Goal: Task Accomplishment & Management: Use online tool/utility

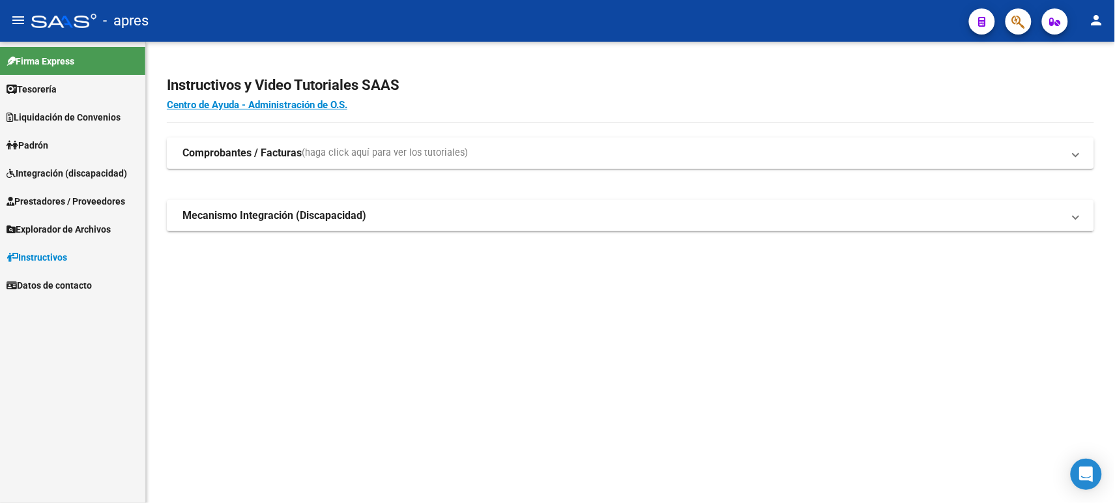
click at [41, 166] on span "Integración (discapacidad)" at bounding box center [67, 173] width 121 height 14
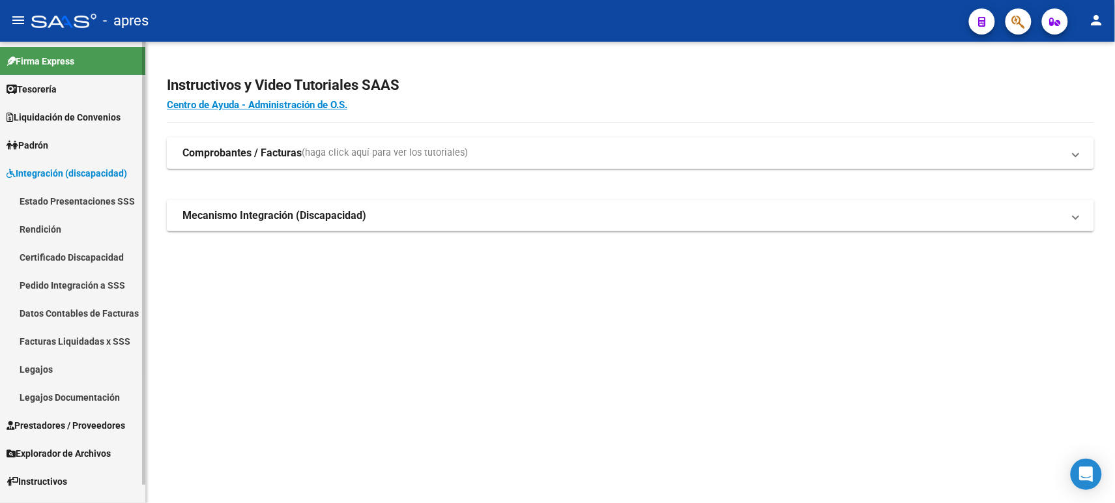
click at [35, 224] on link "Rendición" at bounding box center [72, 229] width 145 height 28
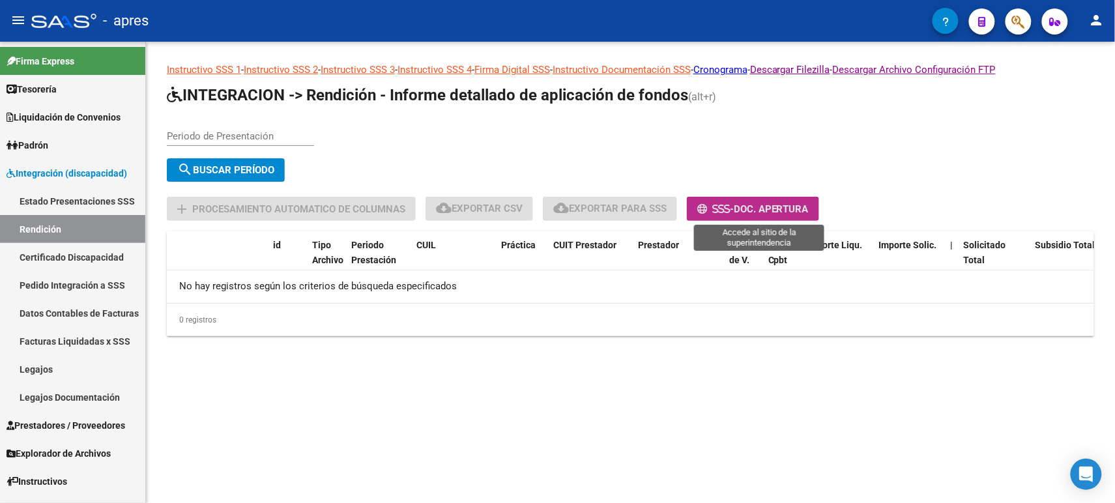
click at [752, 200] on button "- Doc. Apertura" at bounding box center [753, 209] width 132 height 24
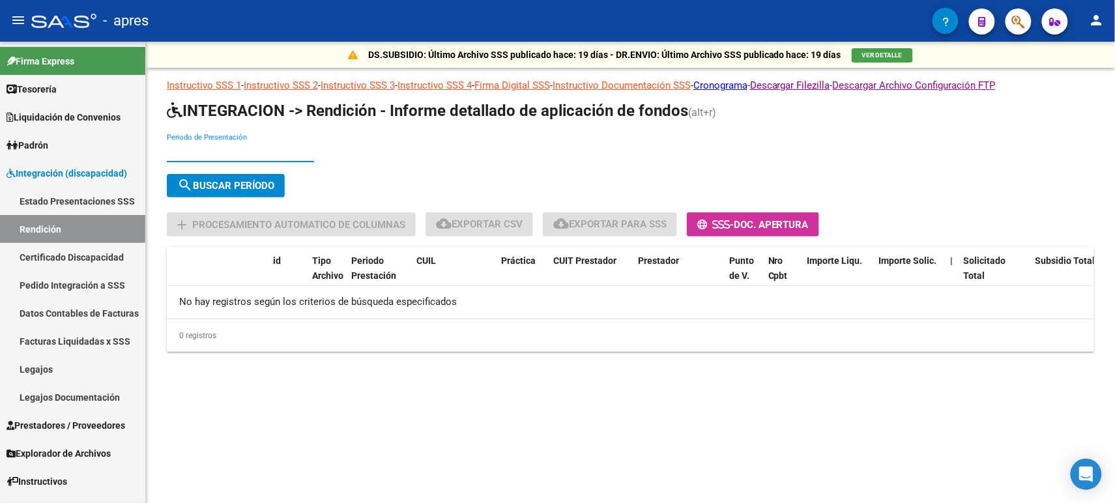
click at [242, 153] on input "Periodo de Presentación" at bounding box center [240, 152] width 147 height 12
type input "202504"
click at [229, 189] on span "search Buscar Período" at bounding box center [225, 186] width 97 height 12
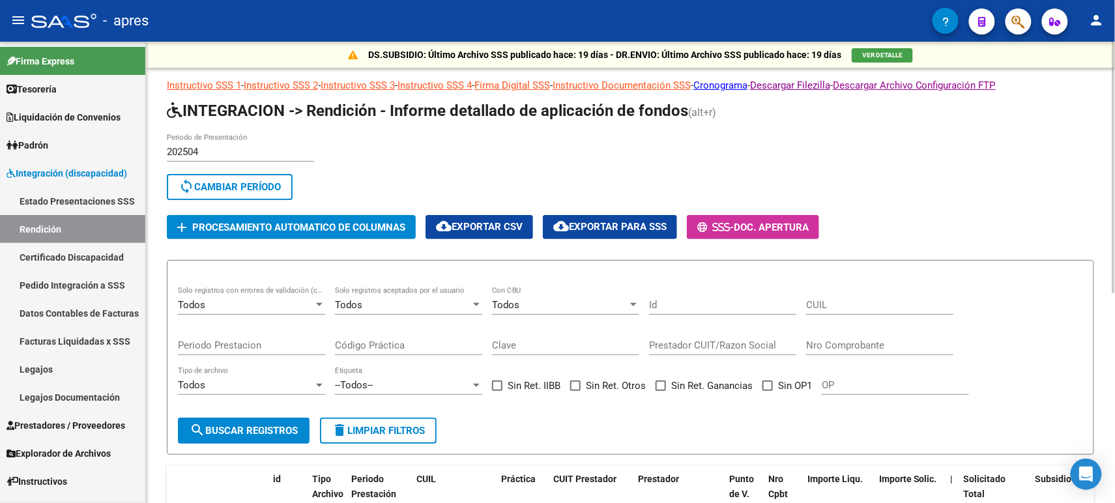
click at [649, 226] on span "cloud_download Exportar para SSS" at bounding box center [609, 227] width 113 height 12
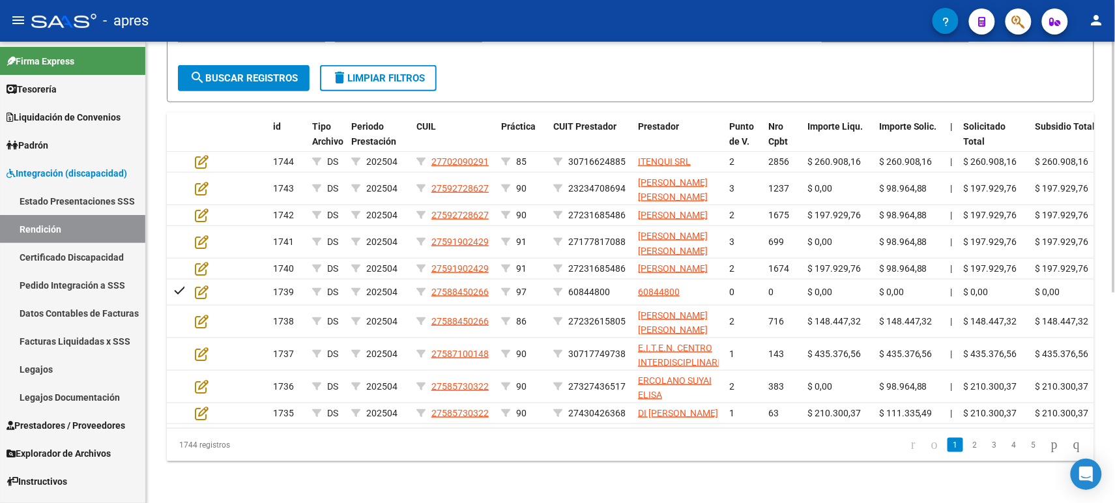
scroll to position [387, 0]
click at [1092, 476] on icon "Open Intercom Messenger" at bounding box center [1086, 474] width 15 height 17
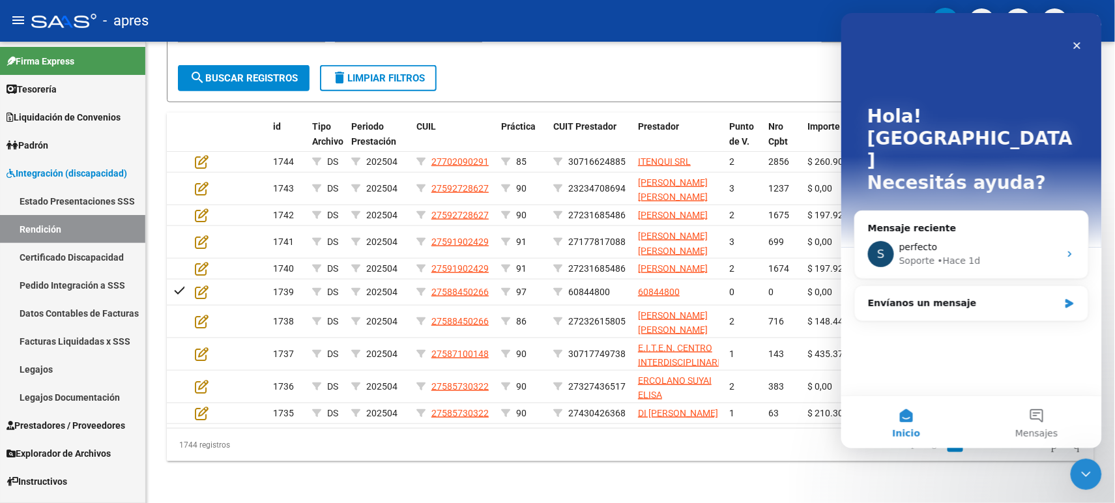
scroll to position [0, 0]
click at [903, 221] on div "Mensaje reciente" at bounding box center [971, 228] width 207 height 14
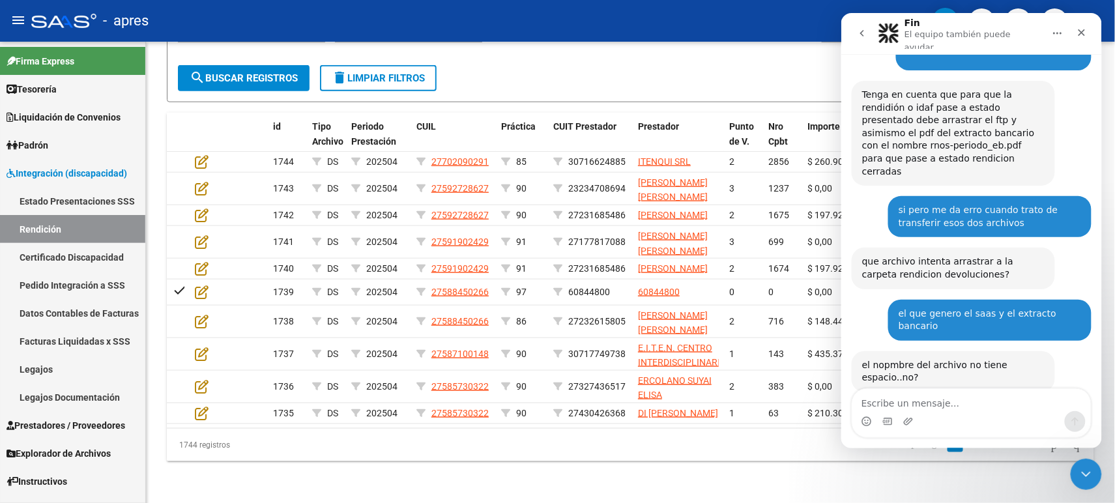
scroll to position [8209, 0]
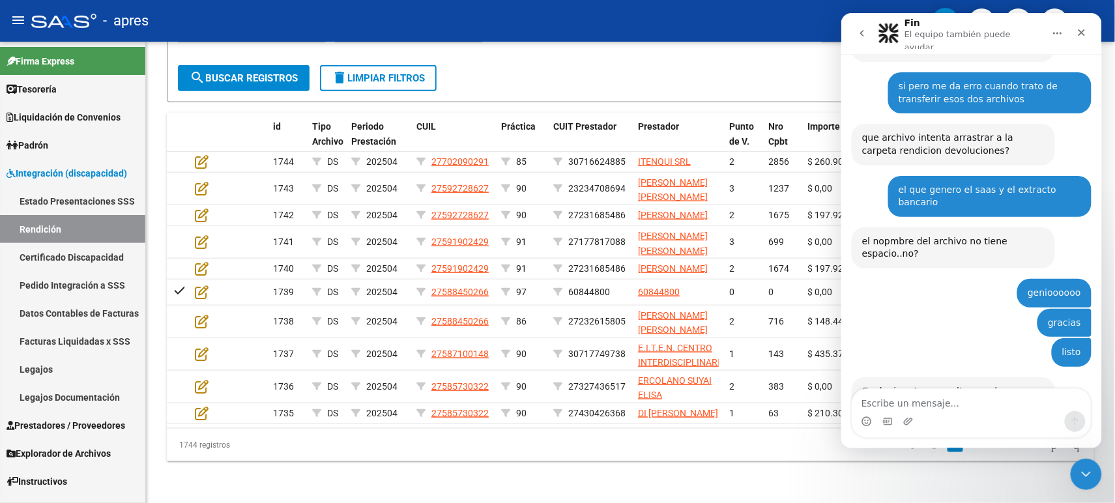
drag, startPoint x: 864, startPoint y: 200, endPoint x: 944, endPoint y: 241, distance: 90.7
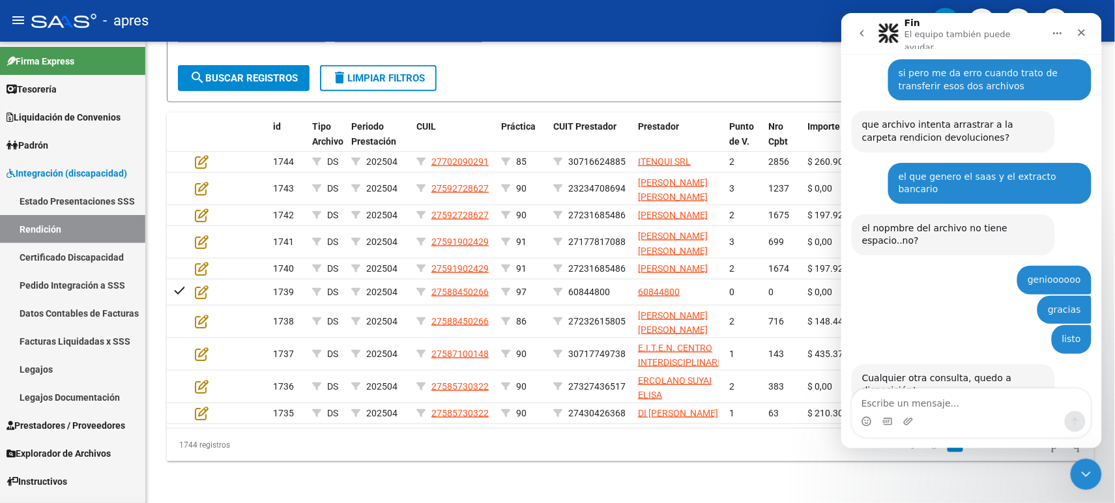
copy div "Yo consultaria en la SSS si esto es asi, y de serlo deberán presentar el period…"
drag, startPoint x: 974, startPoint y: 93, endPoint x: 1029, endPoint y: 158, distance: 84.2
click at [1029, 452] on div "Por lo que estuvimos analizando uds tienen publicado recien el dr.envio del per…" at bounding box center [953, 509] width 183 height 115
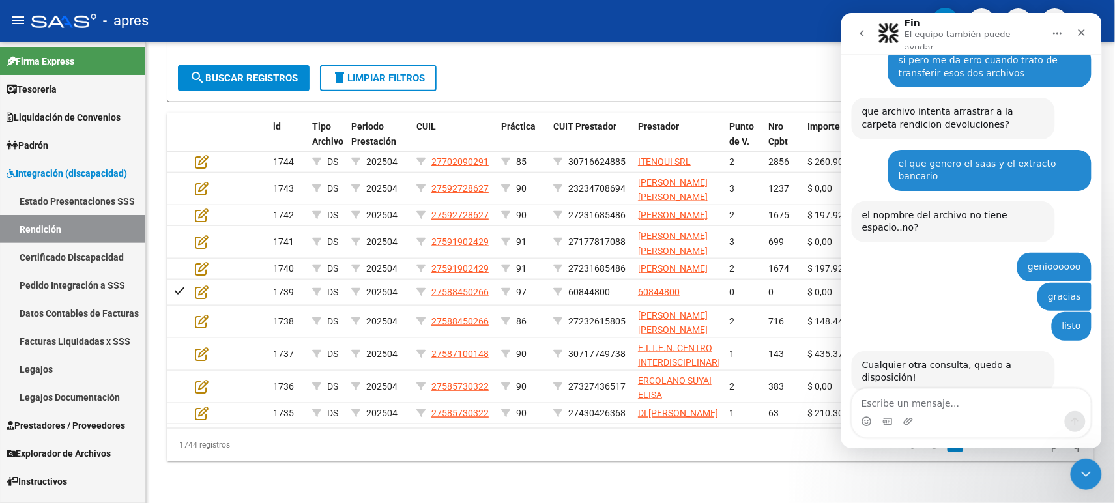
copy div "del periodo 202505 y no tienen del 202504, estimo que la SSS por la validación …"
drag, startPoint x: 941, startPoint y: 83, endPoint x: 1016, endPoint y: 146, distance: 98.6
click at [1016, 439] on div "Por lo que estuvimos analizando uds tienen publicado recien el dr.envio del per…" at bounding box center [953, 496] width 183 height 115
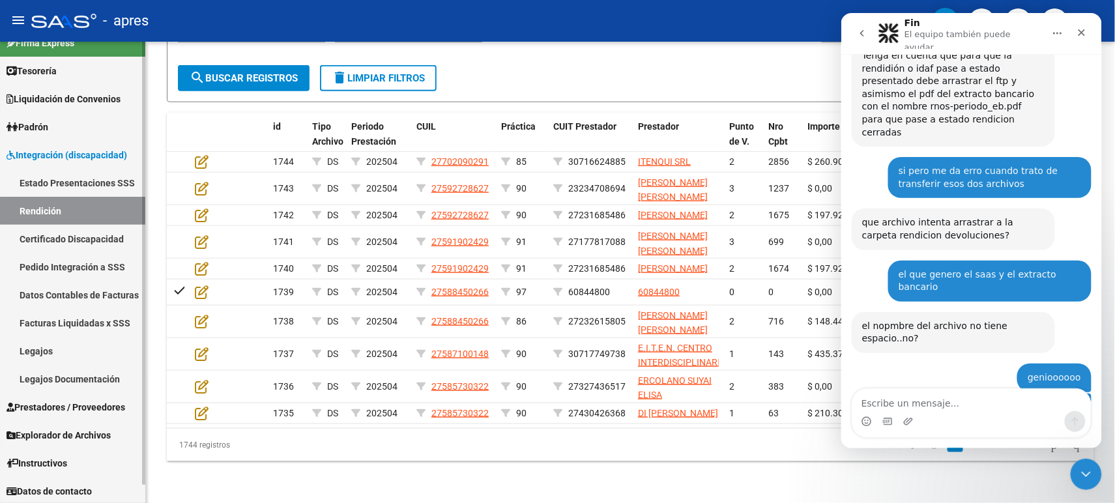
scroll to position [20, 0]
click at [50, 433] on span "Explorador de Archivos" at bounding box center [59, 434] width 104 height 14
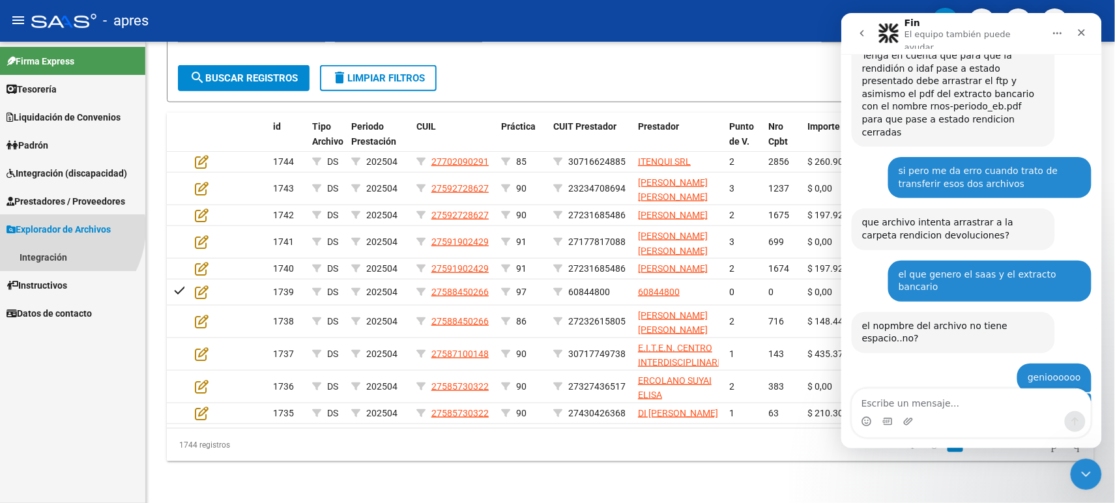
scroll to position [0, 0]
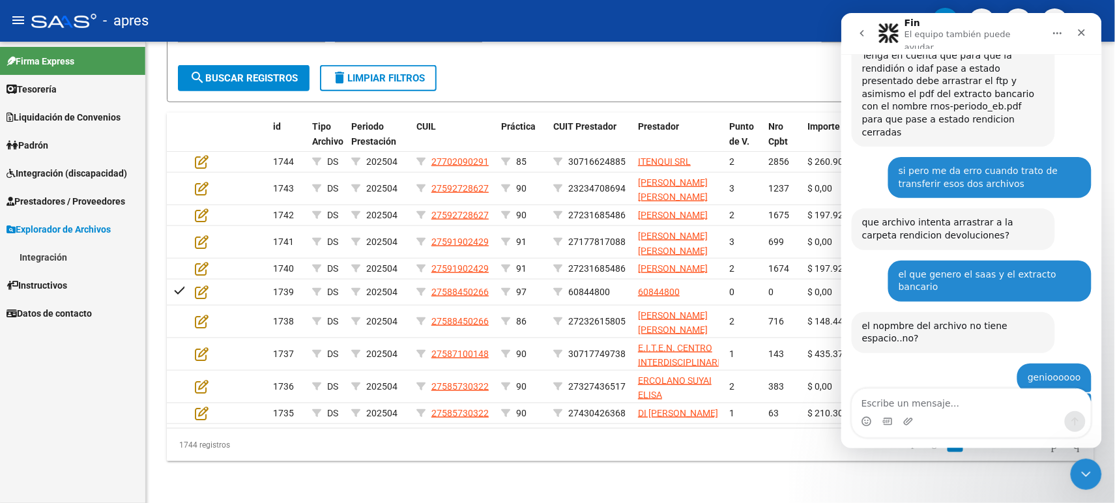
click at [64, 257] on link "Integración" at bounding box center [72, 257] width 145 height 28
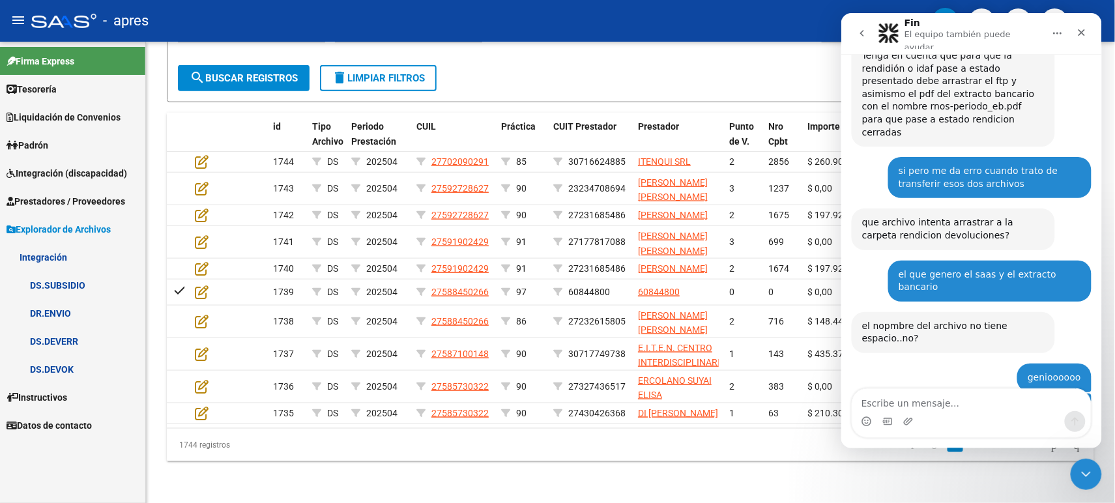
click at [57, 305] on link "DR.ENVIO" at bounding box center [72, 313] width 145 height 28
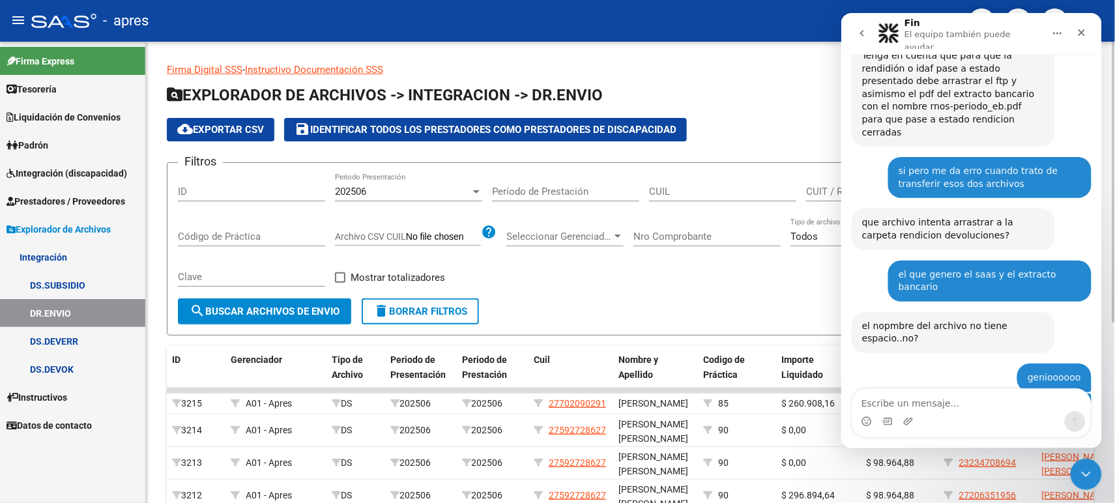
click at [468, 190] on div "202506" at bounding box center [403, 192] width 136 height 12
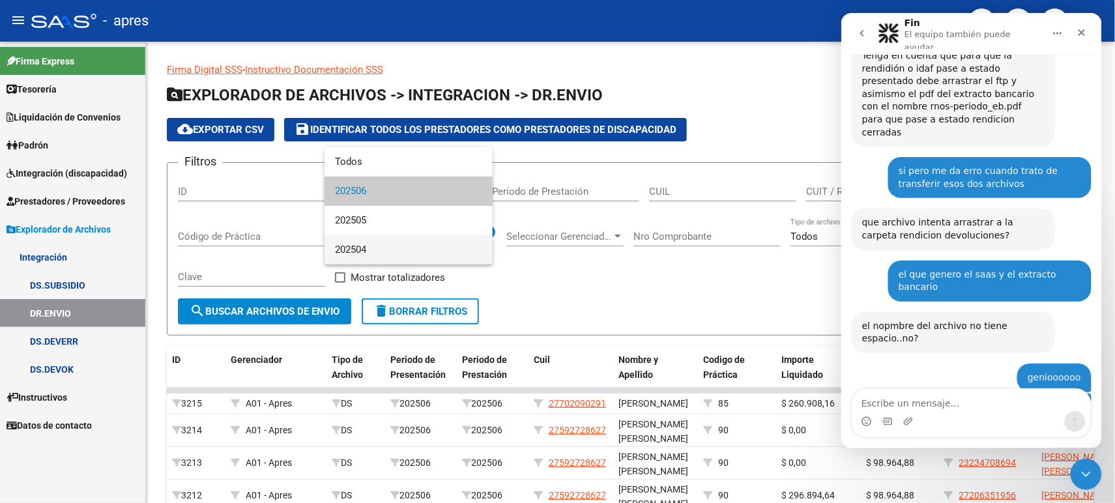
click at [364, 251] on span "202504" at bounding box center [408, 249] width 147 height 29
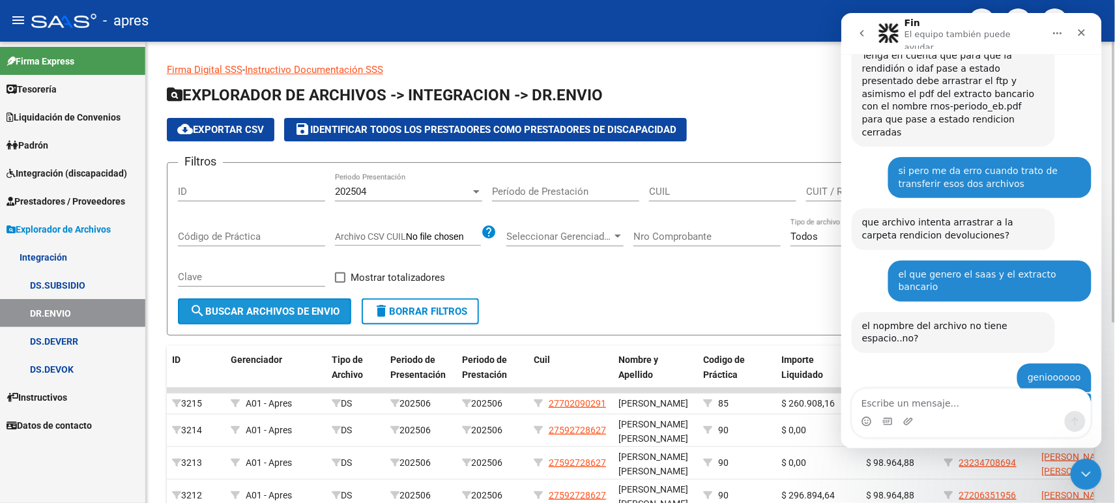
click at [248, 310] on span "search Buscar Archivos de Envio" at bounding box center [265, 312] width 150 height 12
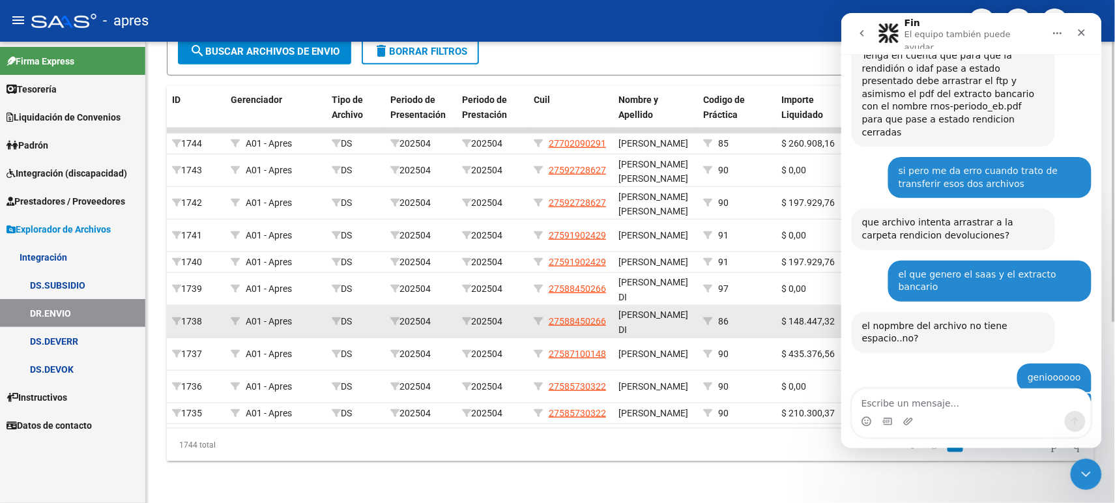
scroll to position [297, 0]
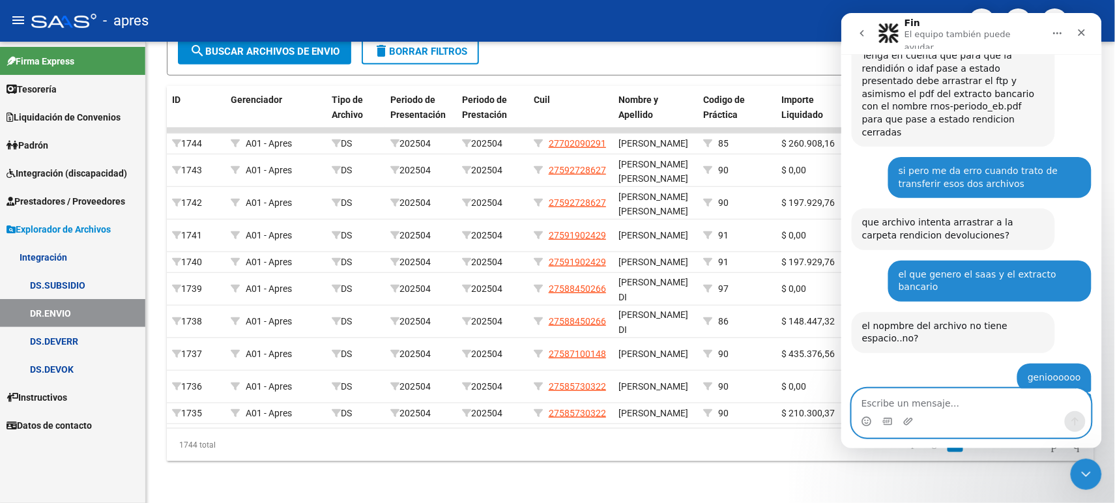
click at [911, 400] on textarea "Escribe un mensaje..." at bounding box center [971, 399] width 239 height 22
type textarea "hola saludos"
click at [1074, 418] on icon "Enviar un mensaje…" at bounding box center [1075, 421] width 7 height 8
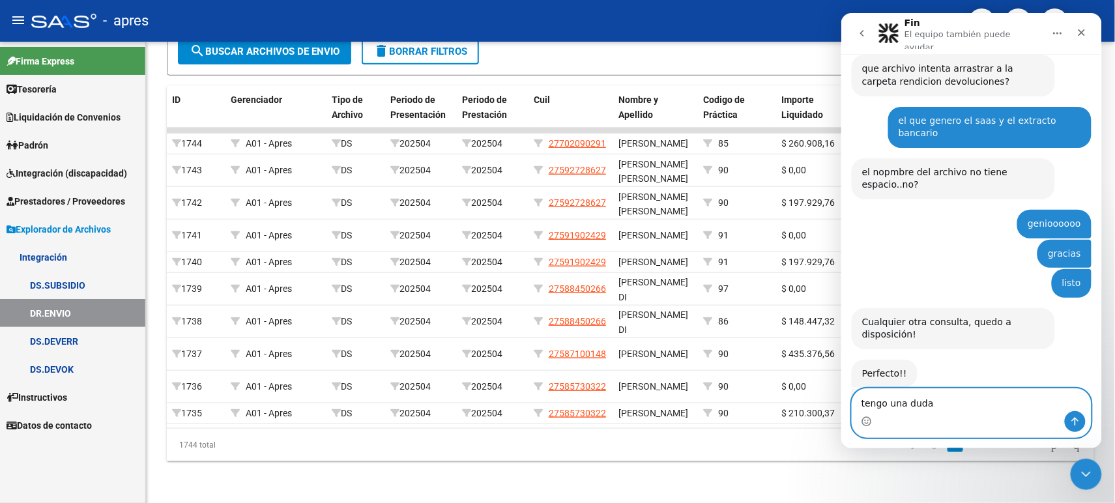
type textarea "tengo una duda"
click at [1074, 418] on icon "Enviar un mensaje…" at bounding box center [1075, 421] width 7 height 8
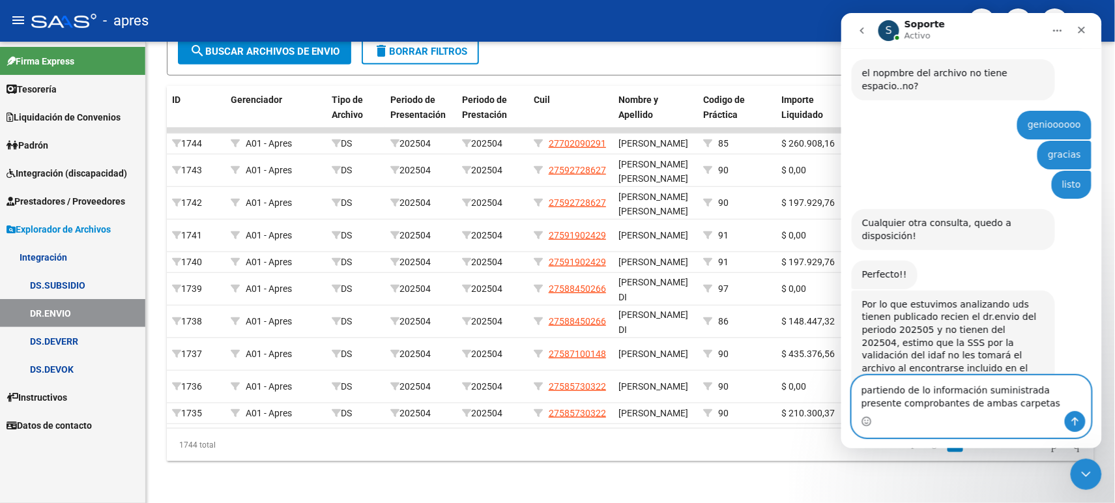
scroll to position [8386, 0]
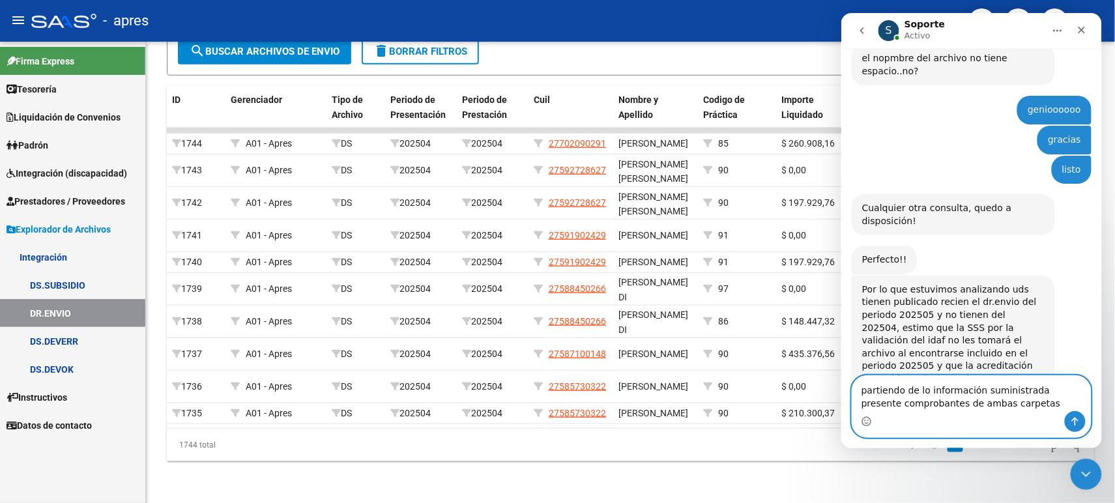
click at [919, 403] on textarea "partiendo de lo información suministrada presente comprobantes de ambas carpetas" at bounding box center [971, 392] width 239 height 35
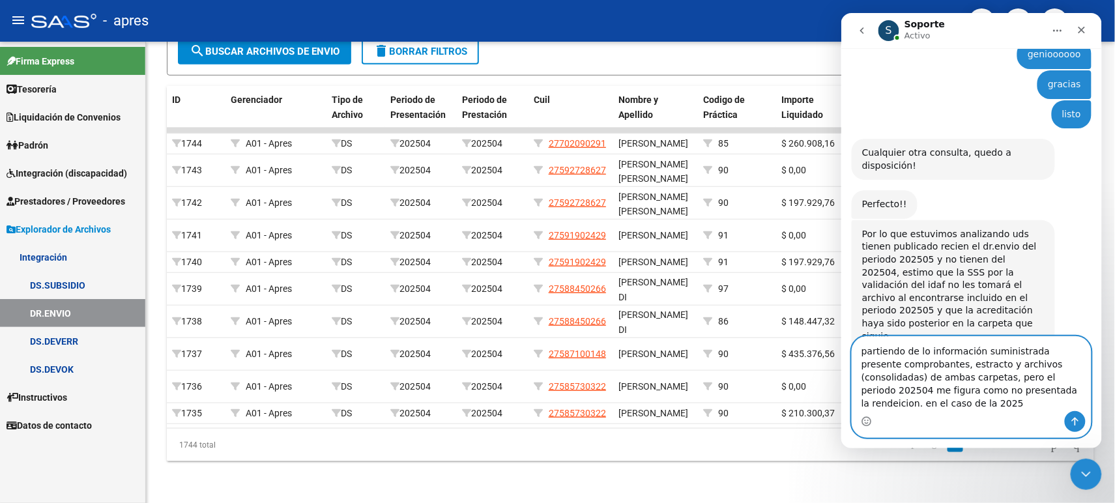
scroll to position [8454, 0]
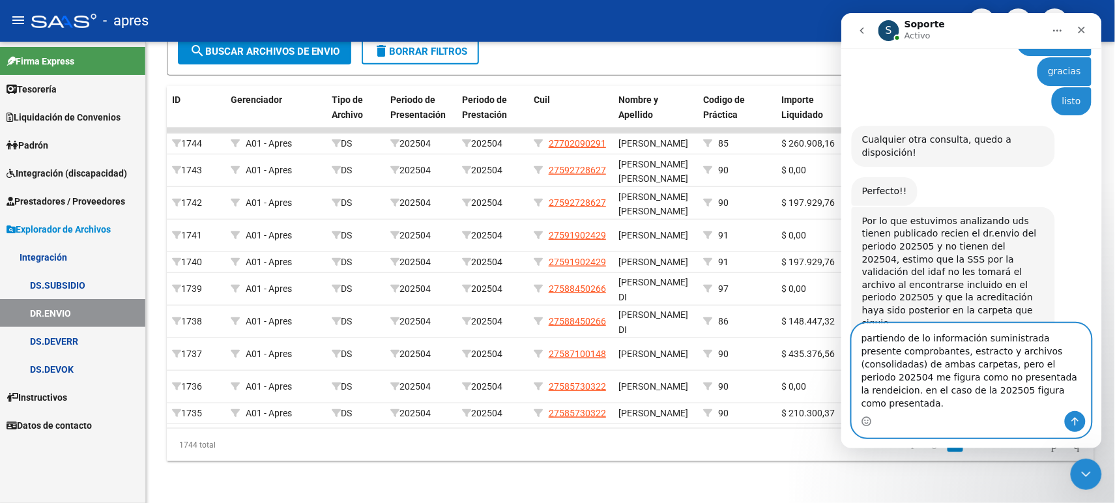
click at [919, 358] on textarea "partiendo de lo información suministrada presente comprobantes, estracto y arch…" at bounding box center [971, 366] width 239 height 87
click at [929, 364] on textarea "partiendo de lo información suministrada presente comprobantes, estracto y arch…" at bounding box center [971, 366] width 239 height 87
click at [958, 364] on textarea "partiendo de lo información suministrada presente comprobantes, extracto y arch…" at bounding box center [971, 366] width 239 height 87
click at [1002, 396] on textarea "partiendo de lo información suministrada presente comprobantes, extractos y arc…" at bounding box center [971, 366] width 239 height 87
type textarea "partiendo de lo información suministrada presente comprobantes, extractos y arc…"
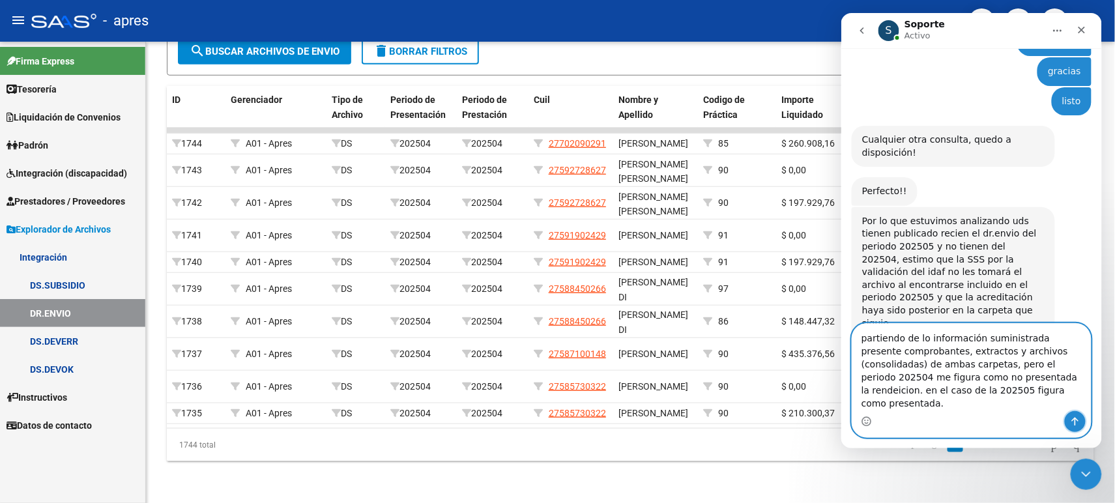
drag, startPoint x: 1070, startPoint y: 420, endPoint x: 1004, endPoint y: 399, distance: 69.7
click at [1070, 420] on icon "Enviar un mensaje…" at bounding box center [1075, 421] width 10 height 10
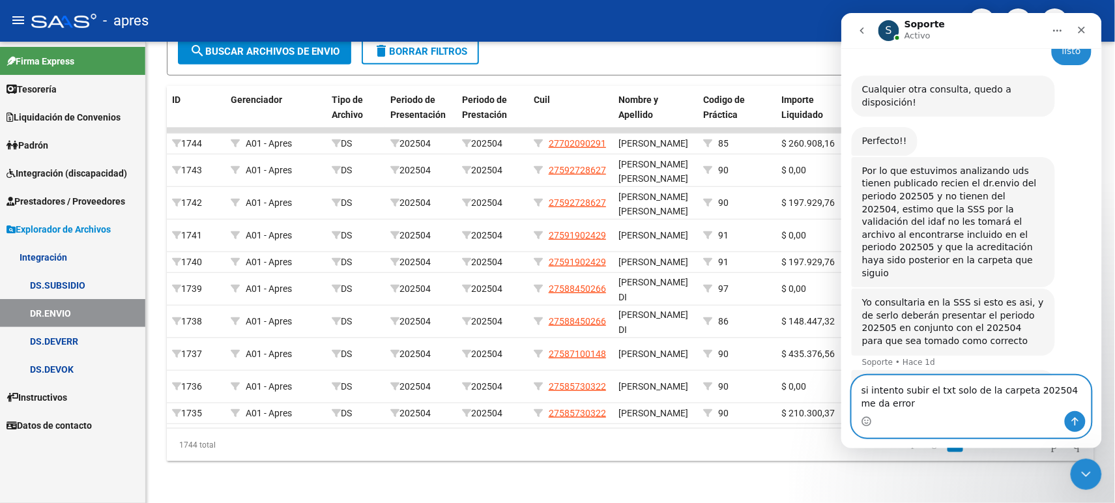
scroll to position [8518, 0]
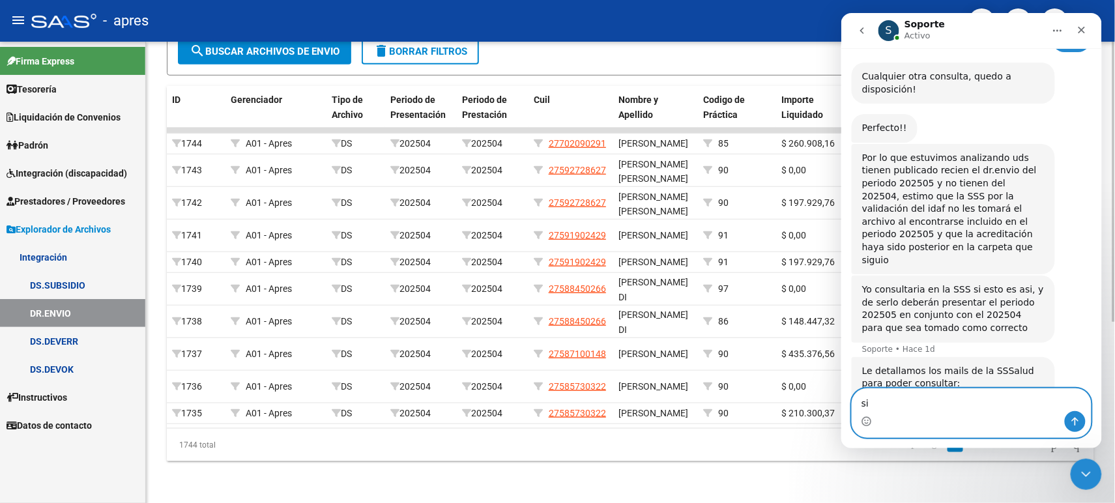
type textarea "s"
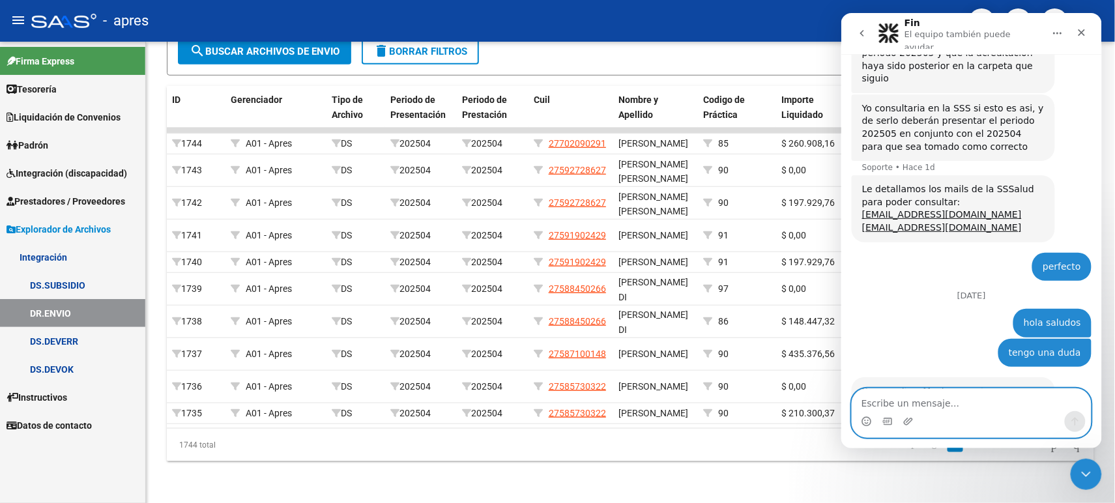
scroll to position [8705, 0]
type textarea "P"
type textarea "o"
type textarea "ok, gracias"
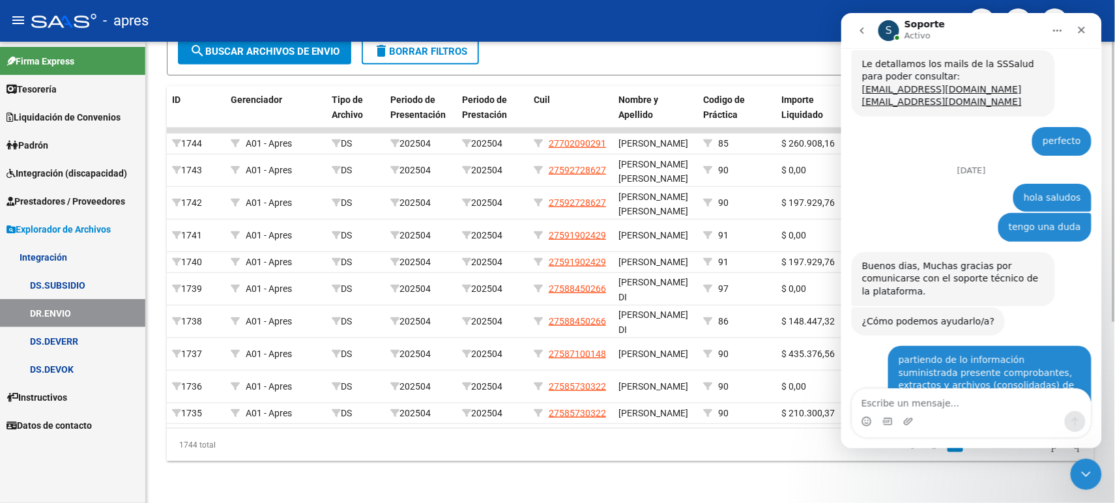
scroll to position [8826, 0]
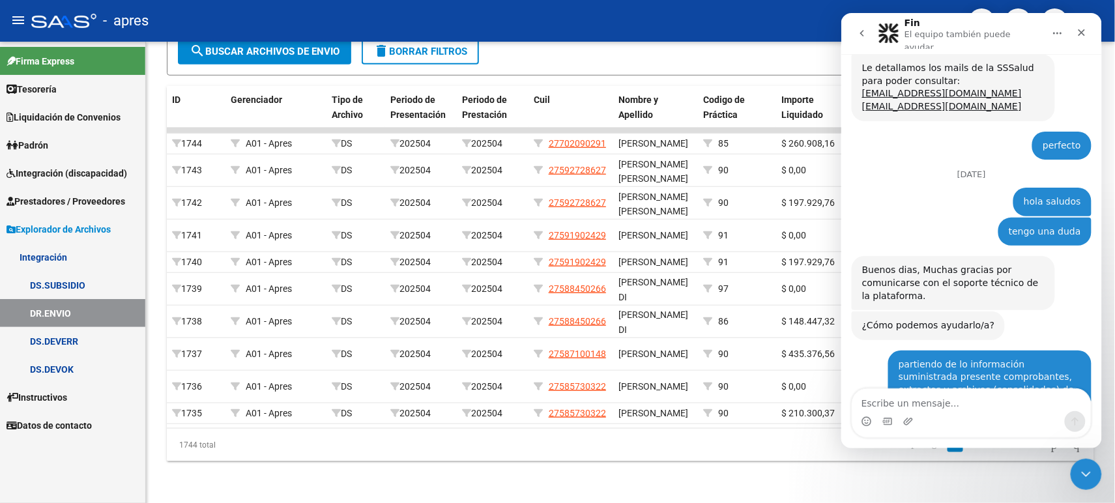
drag, startPoint x: 864, startPoint y: 80, endPoint x: 898, endPoint y: 120, distance: 52.7
click at [898, 473] on div "Le recomiendo consultar con la SSS ya que Ud tienen publicado solo dr.envio del…" at bounding box center [953, 505] width 183 height 64
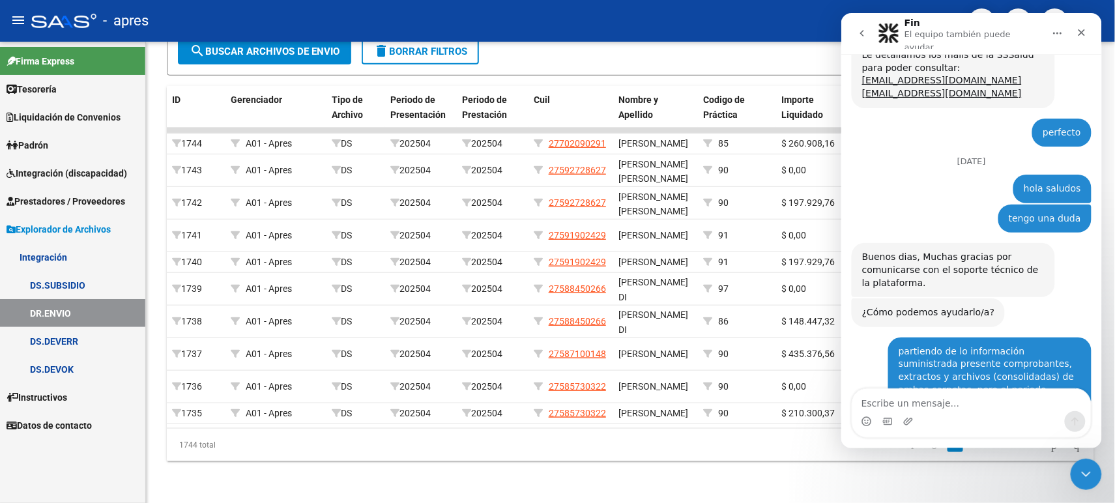
copy div "Ud tienen publicado solo dr.envio del periodo 202505 (incluyendo el 202504 por …"
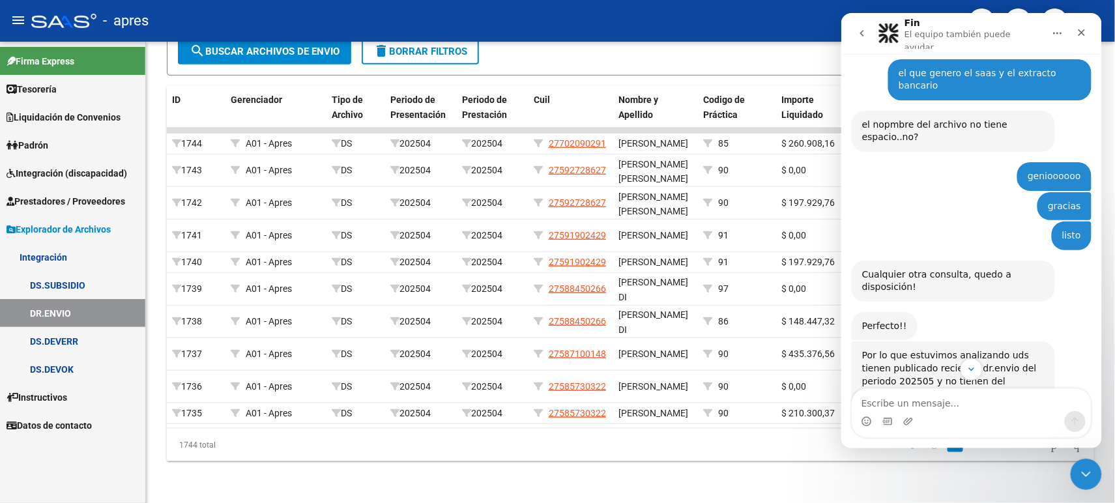
scroll to position [8155, 0]
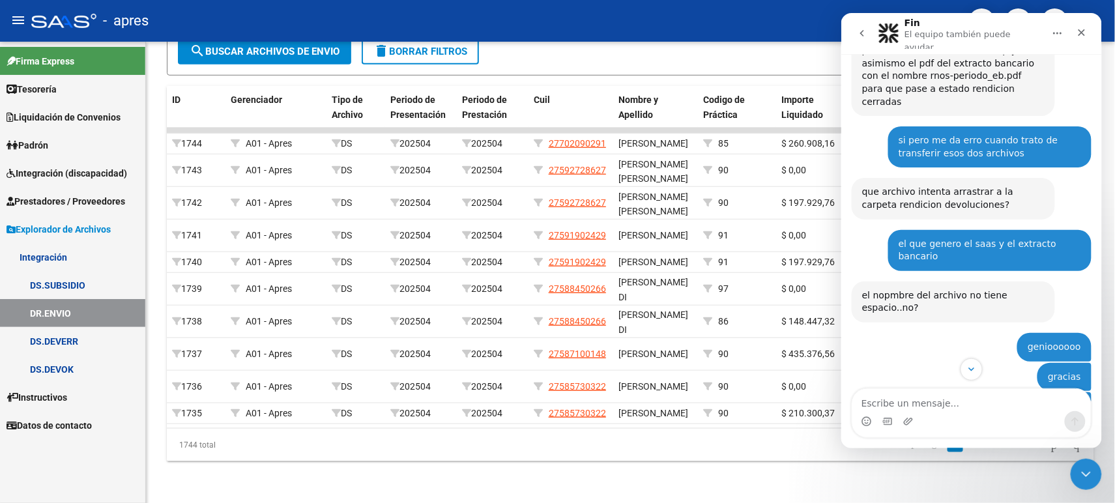
drag, startPoint x: 861, startPoint y: 146, endPoint x: 1021, endPoint y: 227, distance: 179.9
copy div "Por lo que estuvimos analizando uds tienen publicado recien el dr.envio del per…"
click at [80, 306] on link "DR.ENVIO" at bounding box center [72, 313] width 145 height 28
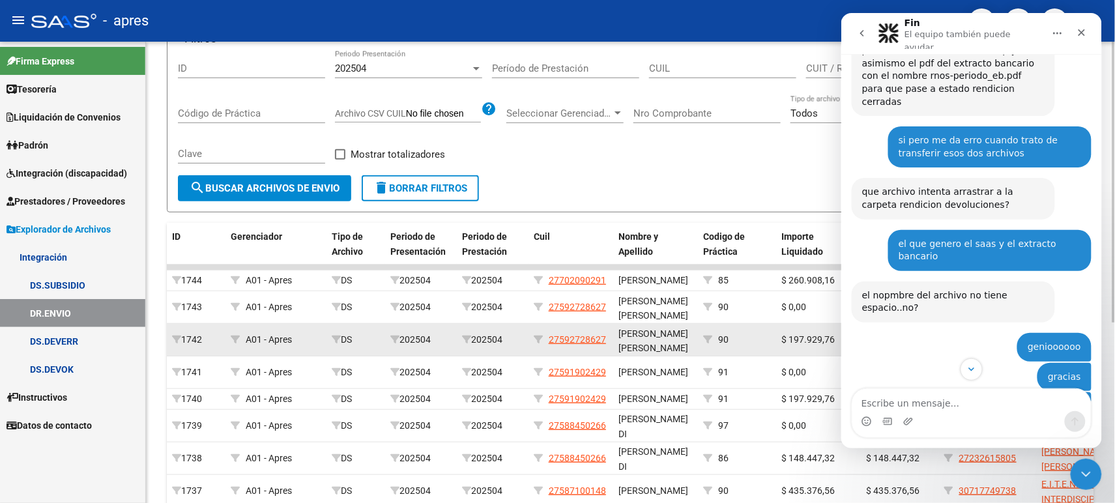
scroll to position [4, 0]
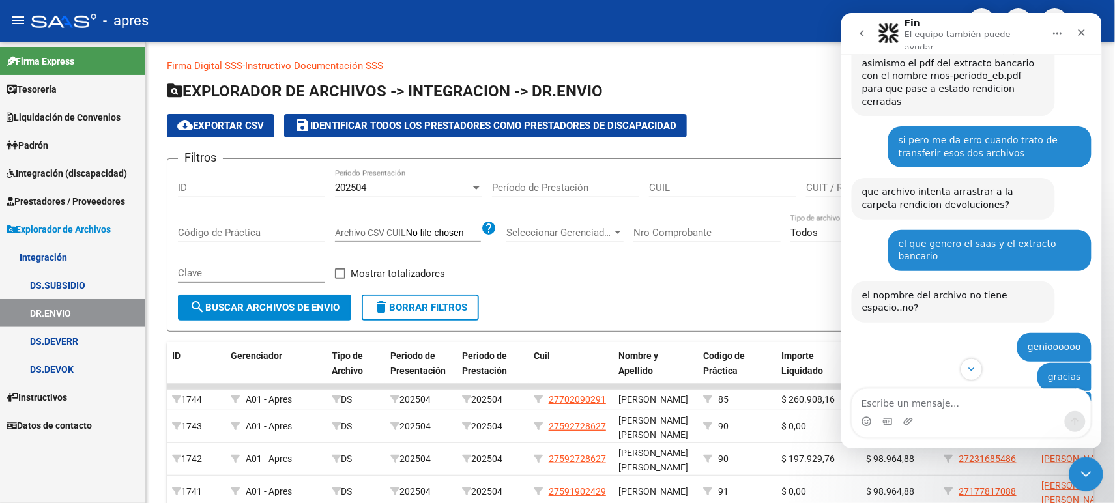
click at [1085, 474] on icon "Cerrar Intercom Messenger" at bounding box center [1084, 473] width 16 height 16
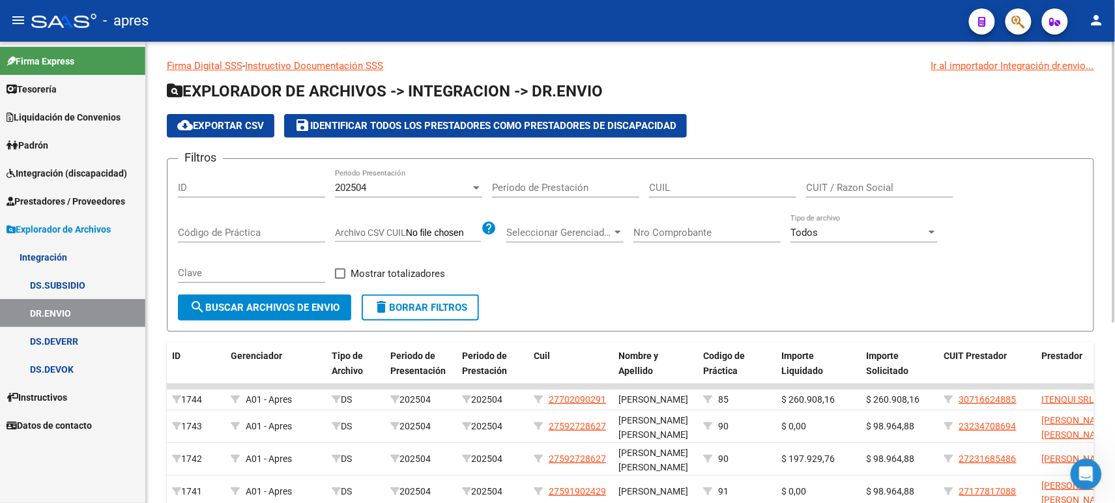
scroll to position [8812, 0]
click at [477, 183] on div at bounding box center [477, 188] width 12 height 10
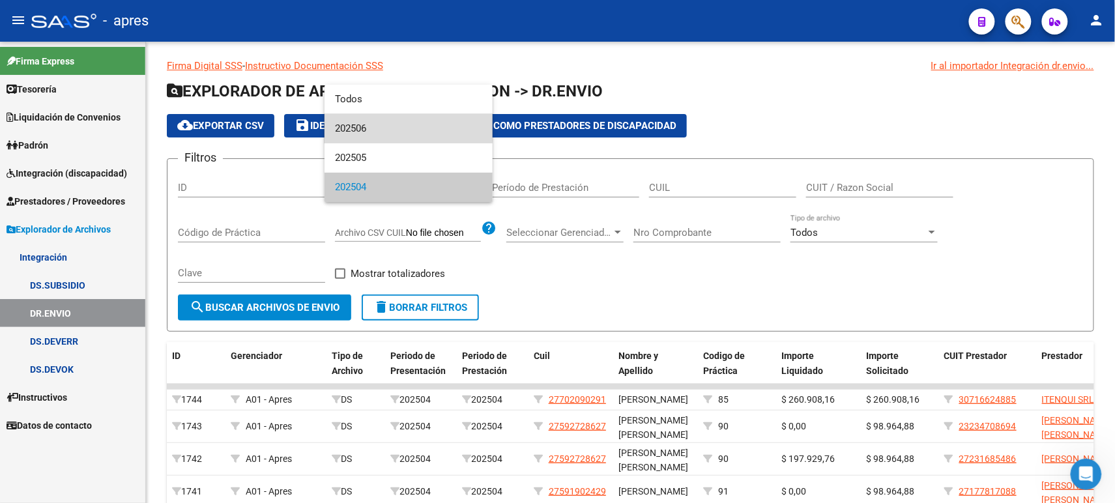
click at [364, 124] on span "202506" at bounding box center [408, 128] width 147 height 29
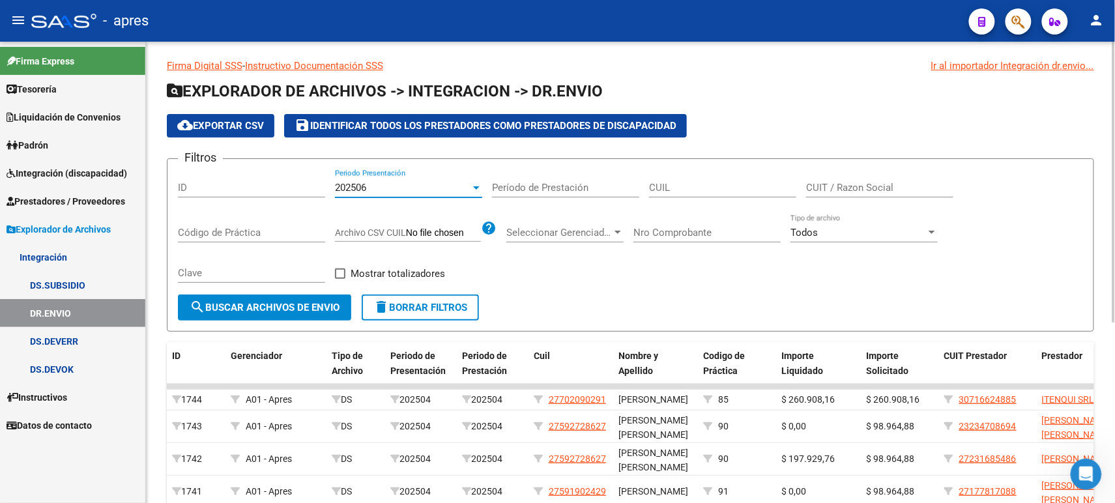
click at [321, 309] on span "search Buscar Archivos de Envio" at bounding box center [265, 308] width 150 height 12
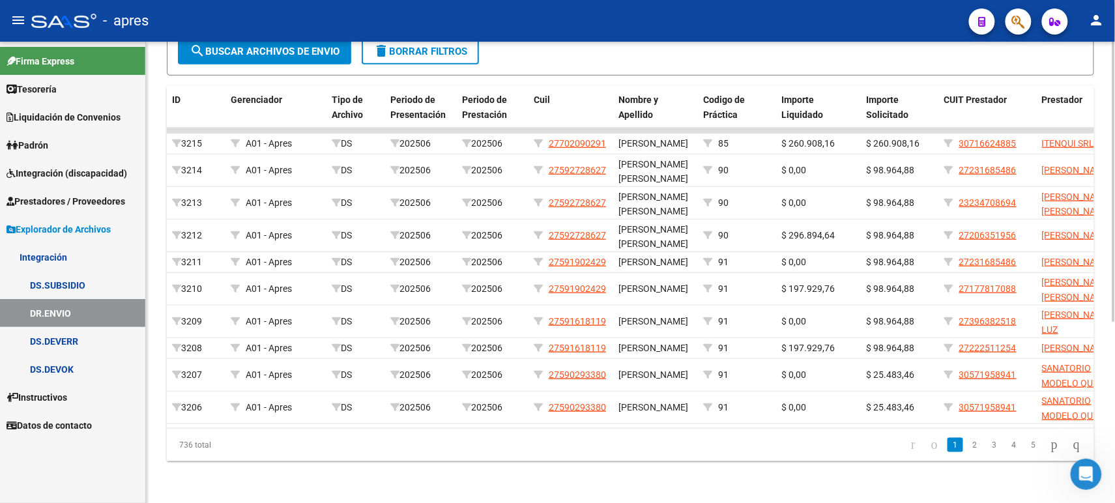
scroll to position [4, 0]
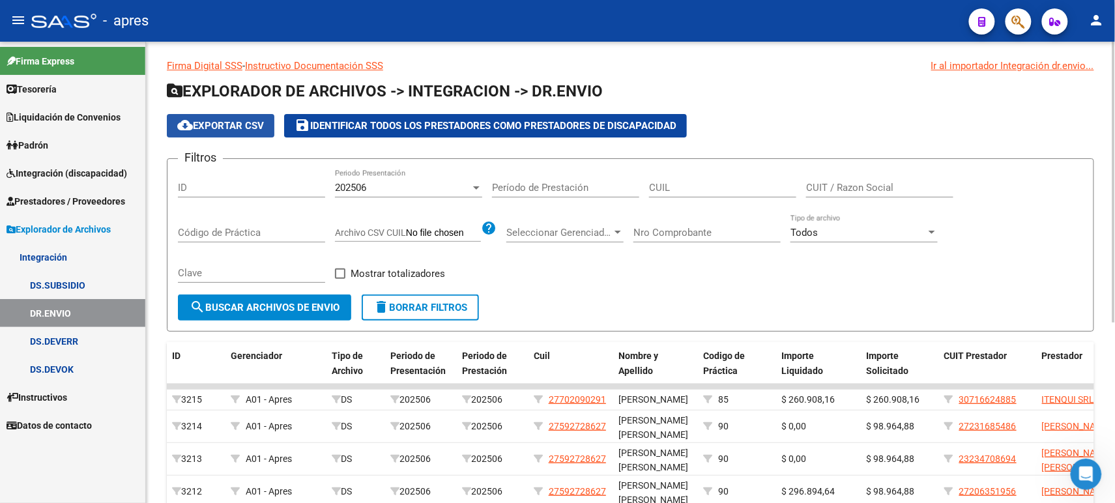
click at [231, 115] on button "cloud_download Exportar CSV" at bounding box center [221, 125] width 108 height 23
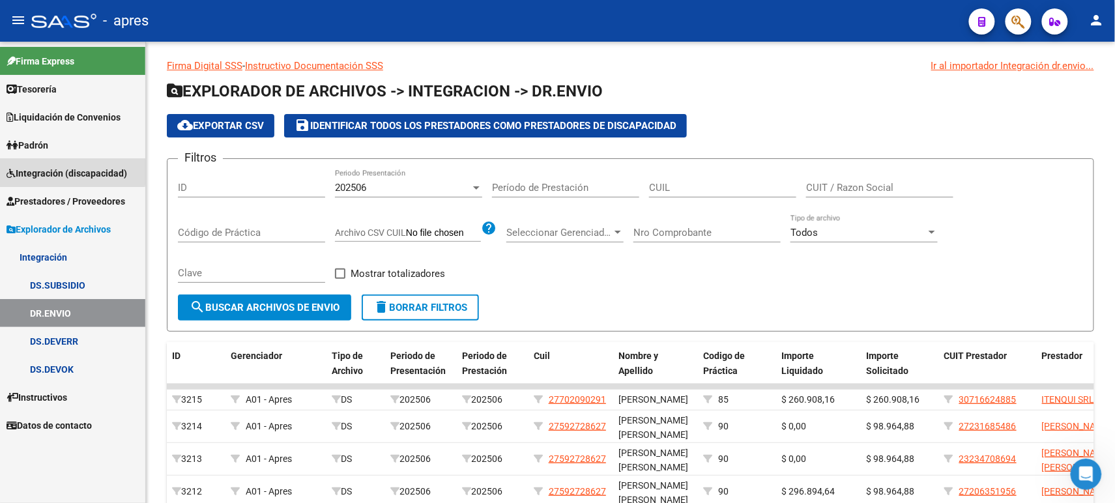
click at [34, 166] on span "Integración (discapacidad)" at bounding box center [67, 173] width 121 height 14
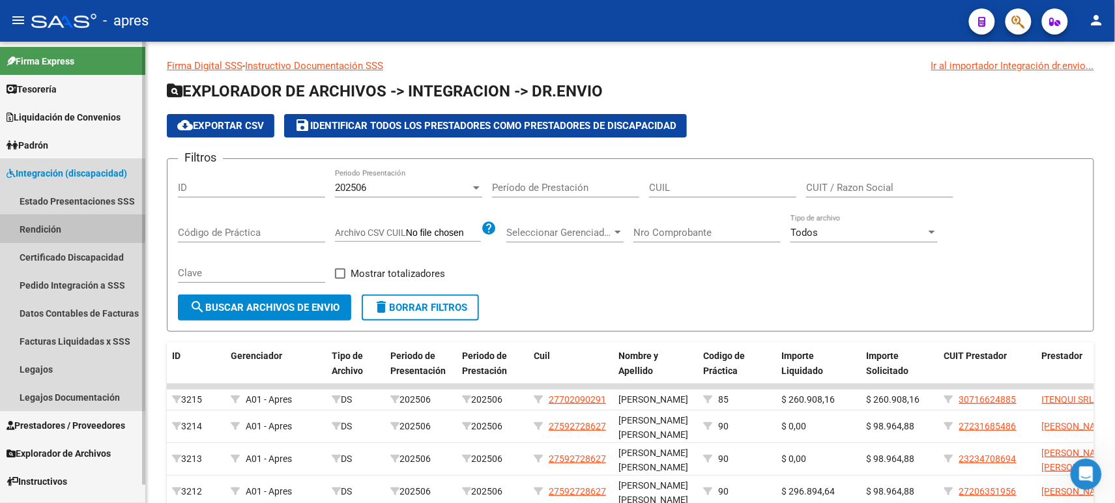
click at [48, 225] on link "Rendición" at bounding box center [72, 229] width 145 height 28
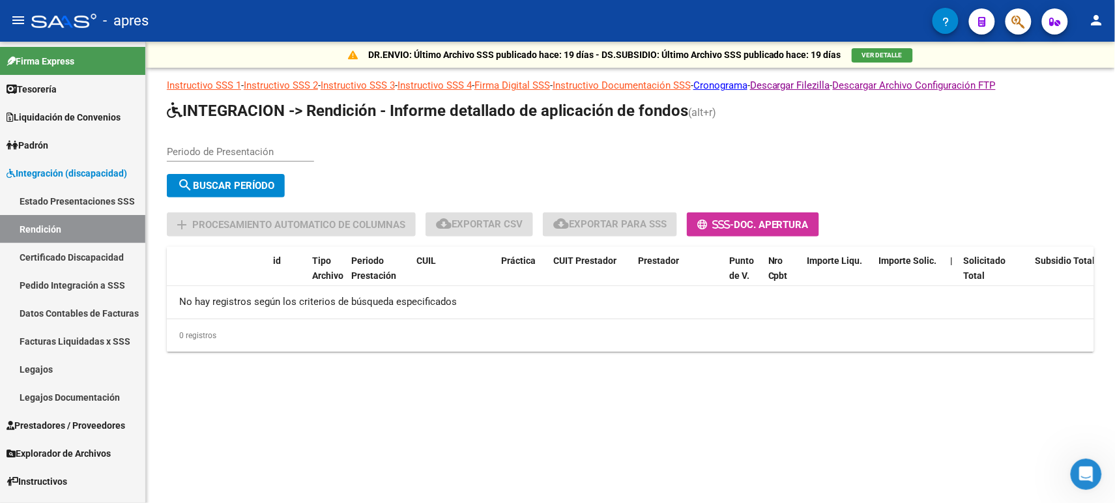
click at [754, 203] on div "Periodo de Presentación search Buscar Período sync Cambiar Período add Procesam…" at bounding box center [589, 185] width 845 height 103
click at [758, 224] on span "Doc. Apertura" at bounding box center [771, 225] width 75 height 12
